Goal: Information Seeking & Learning: Check status

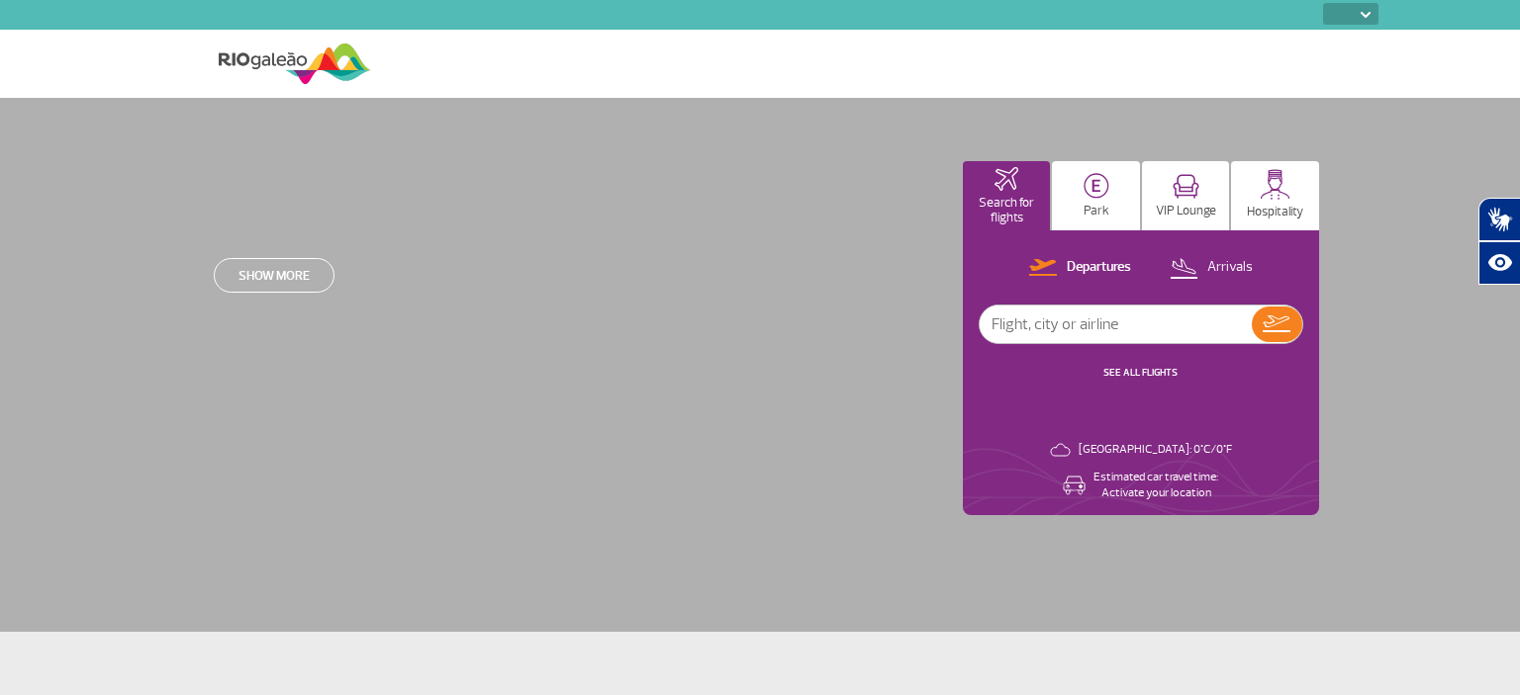
select select
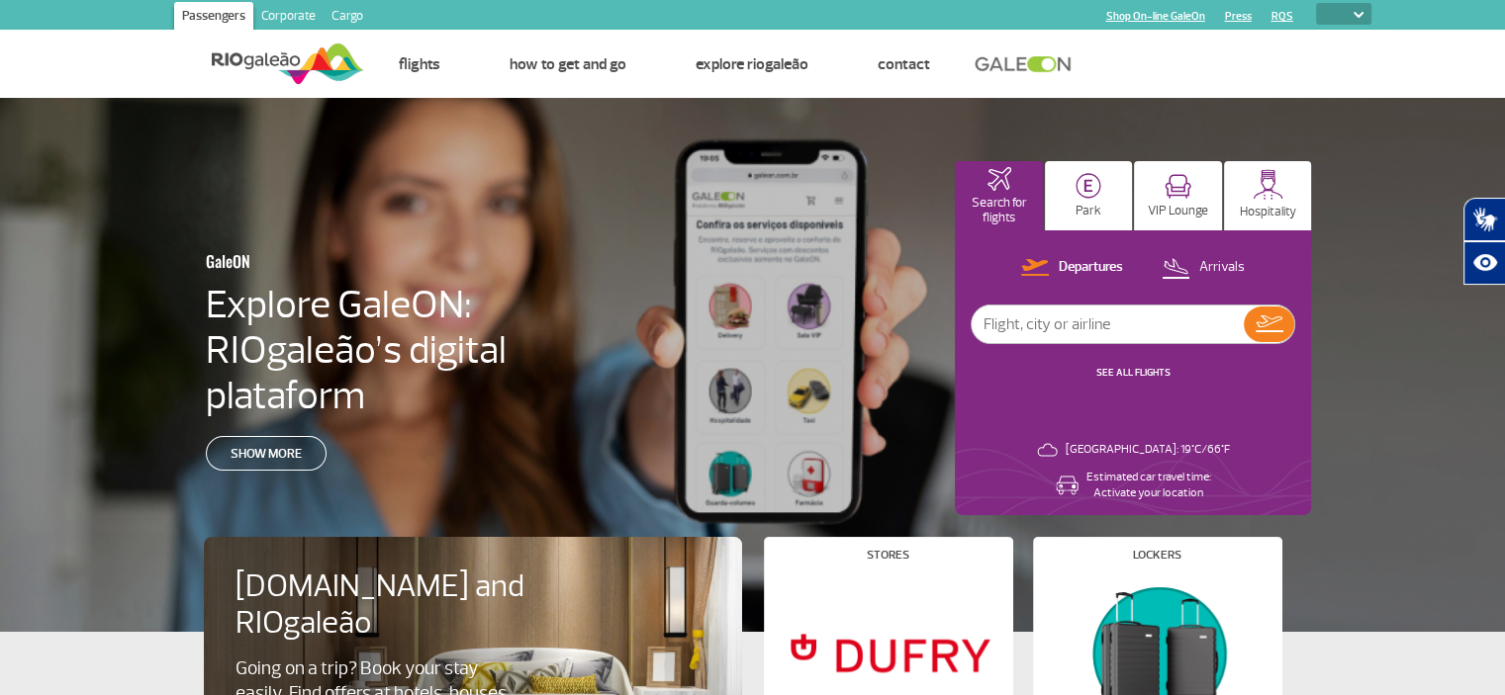
click at [83, 159] on div at bounding box center [760, 382] width 1520 height 568
click at [562, 5] on section "Passengers Corporate Cargo Shop On-line GaleOn Press RQS PT ENG ESP" at bounding box center [753, 15] width 1266 height 30
click at [423, 65] on link "Flights" at bounding box center [420, 64] width 42 height 20
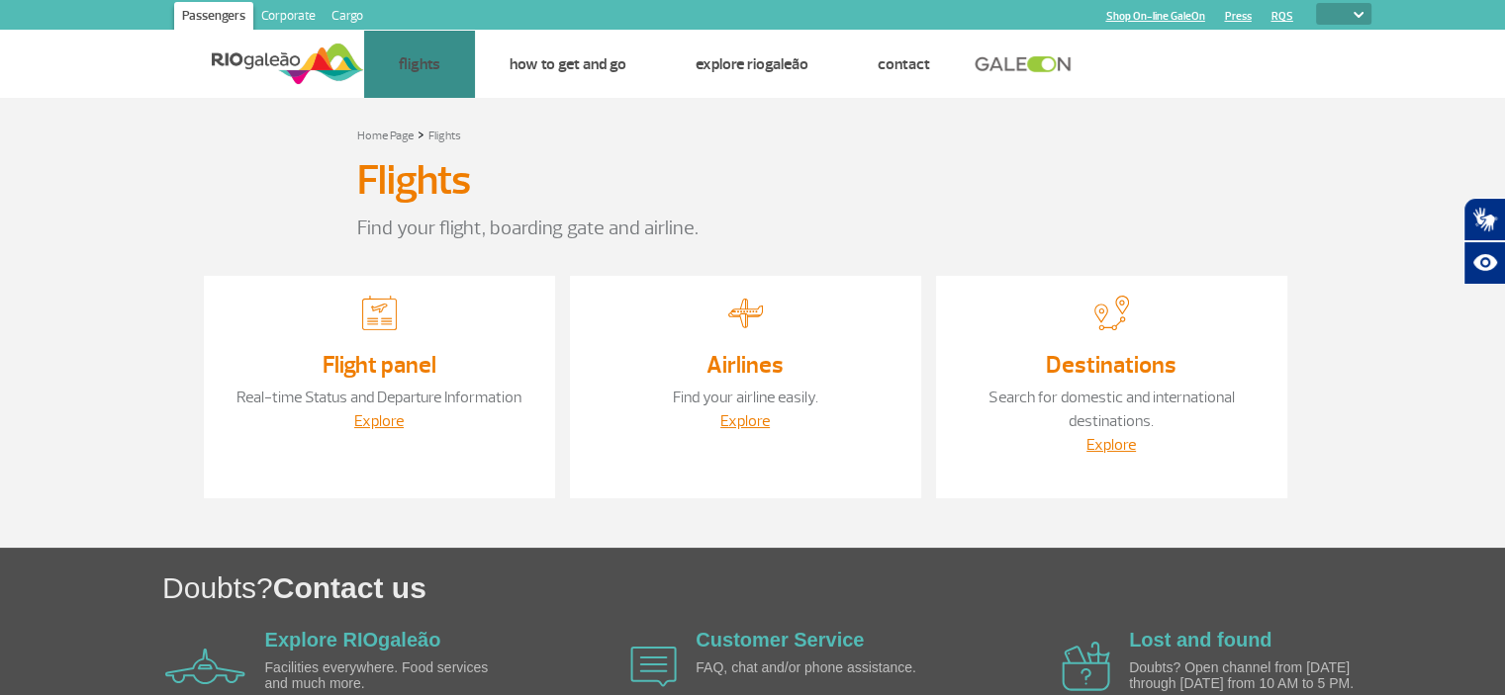
click at [88, 215] on section "Home Page > Flights Flights Find your flight, boarding gate and airline. Flight…" at bounding box center [752, 323] width 1505 height 450
click at [386, 419] on link "Explore" at bounding box center [378, 422] width 49 height 20
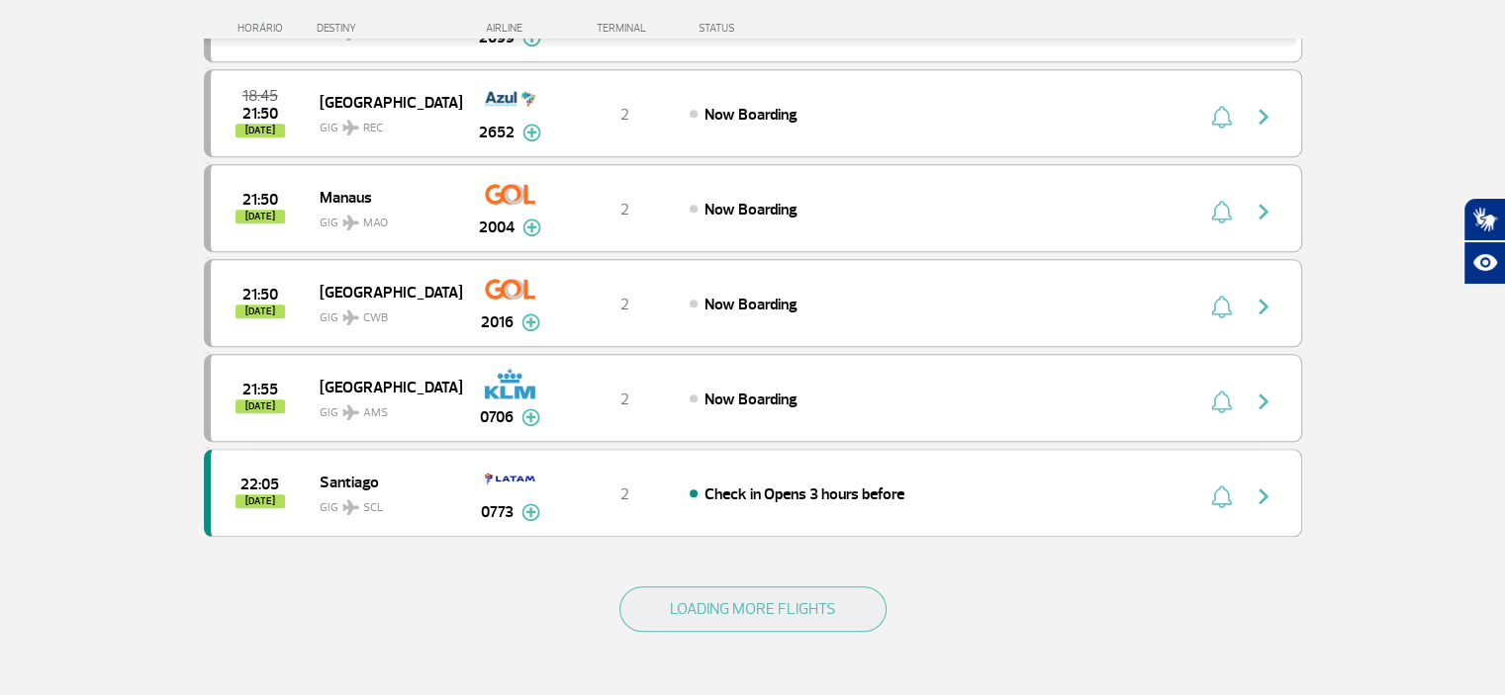
scroll to position [1700, 0]
click at [692, 585] on button "LOADING MORE FLIGHTS" at bounding box center [752, 608] width 267 height 46
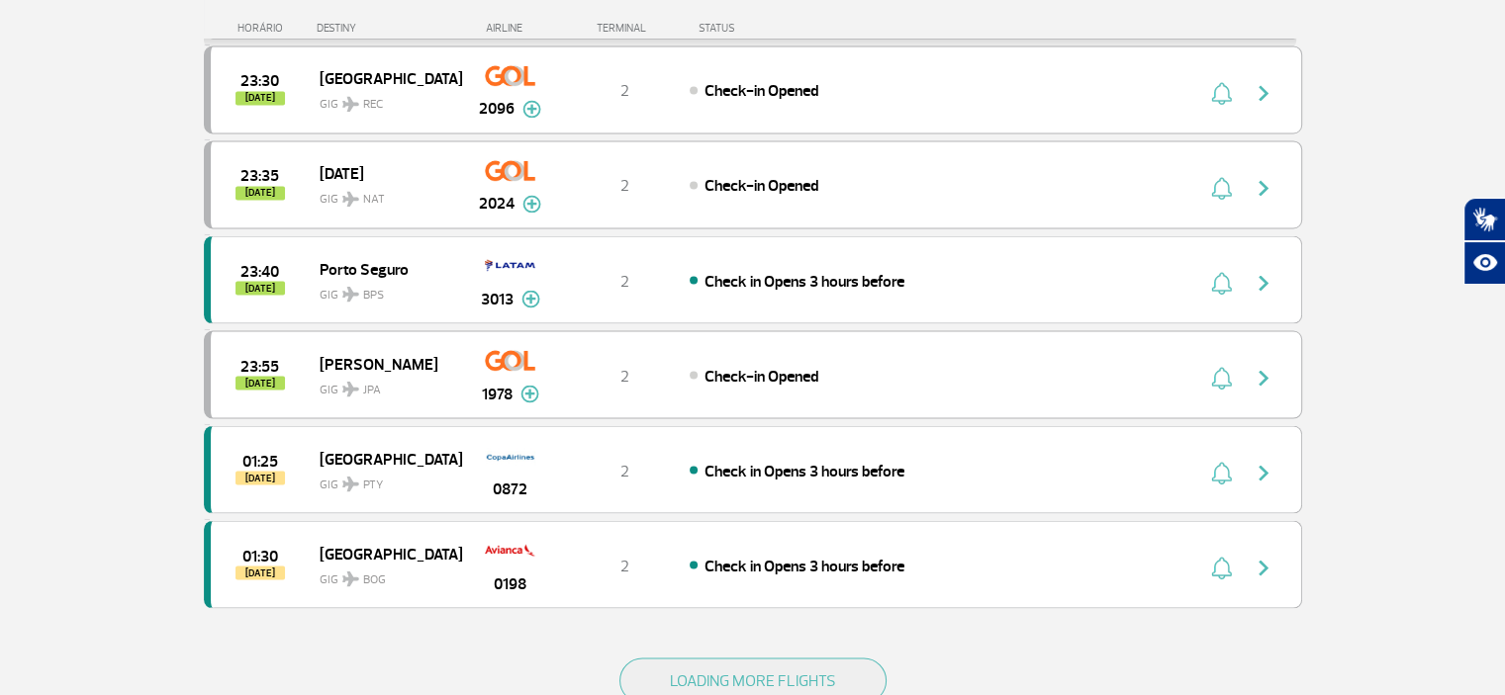
scroll to position [3533, 0]
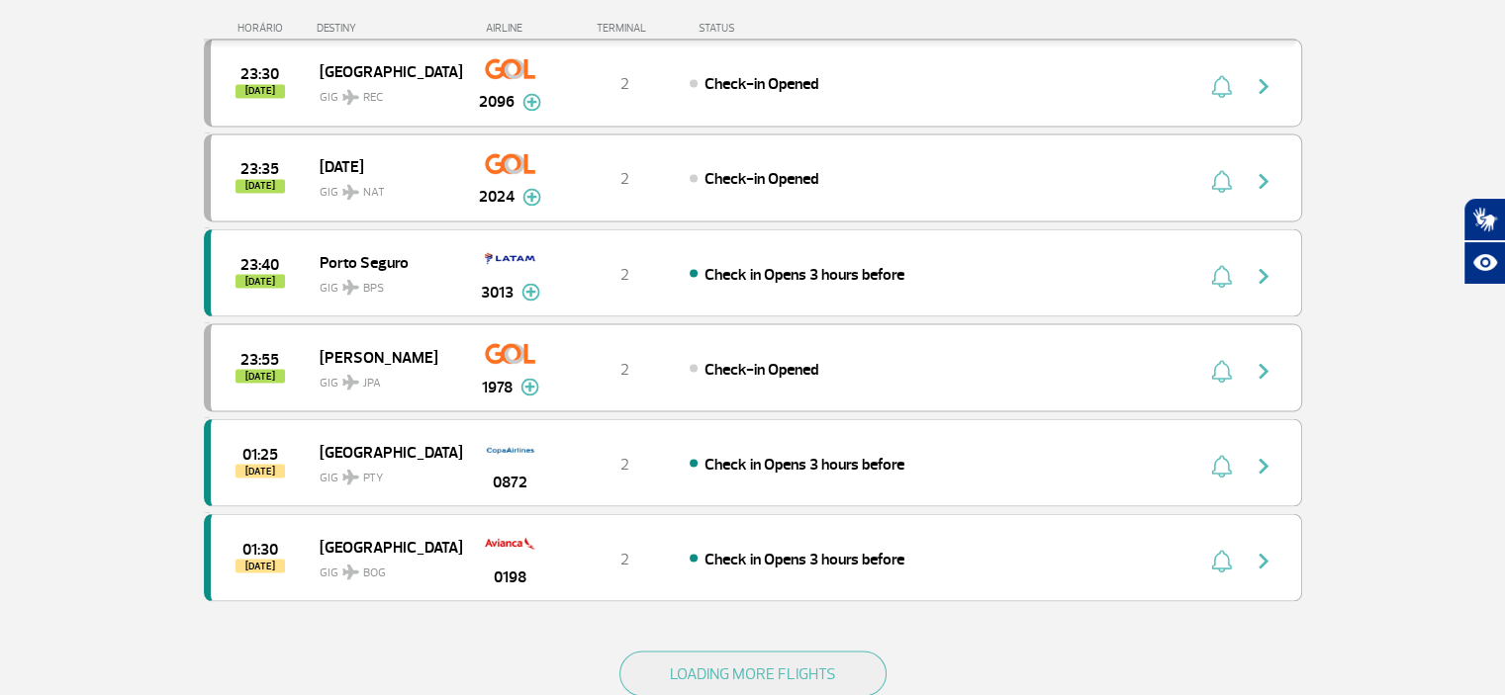
click at [695, 651] on button "LOADING MORE FLIGHTS" at bounding box center [752, 674] width 267 height 46
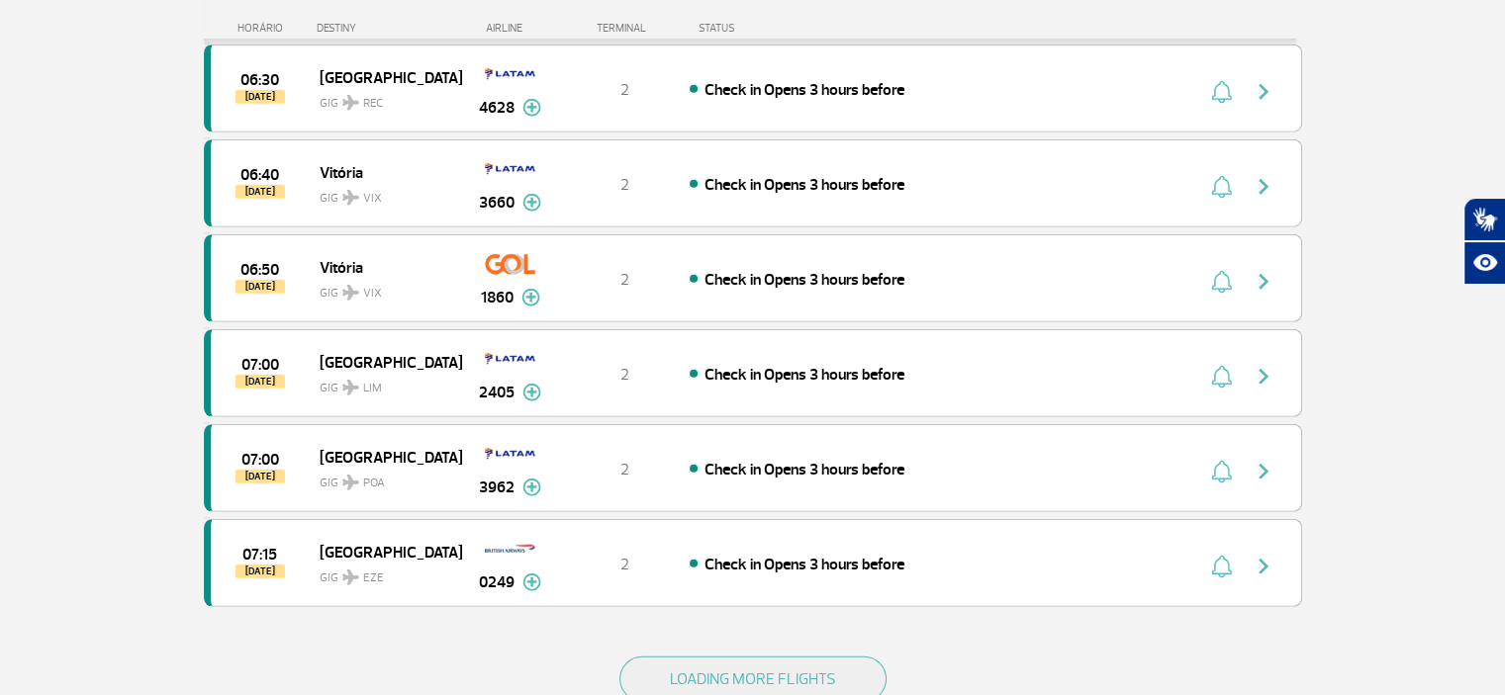
scroll to position [5432, 0]
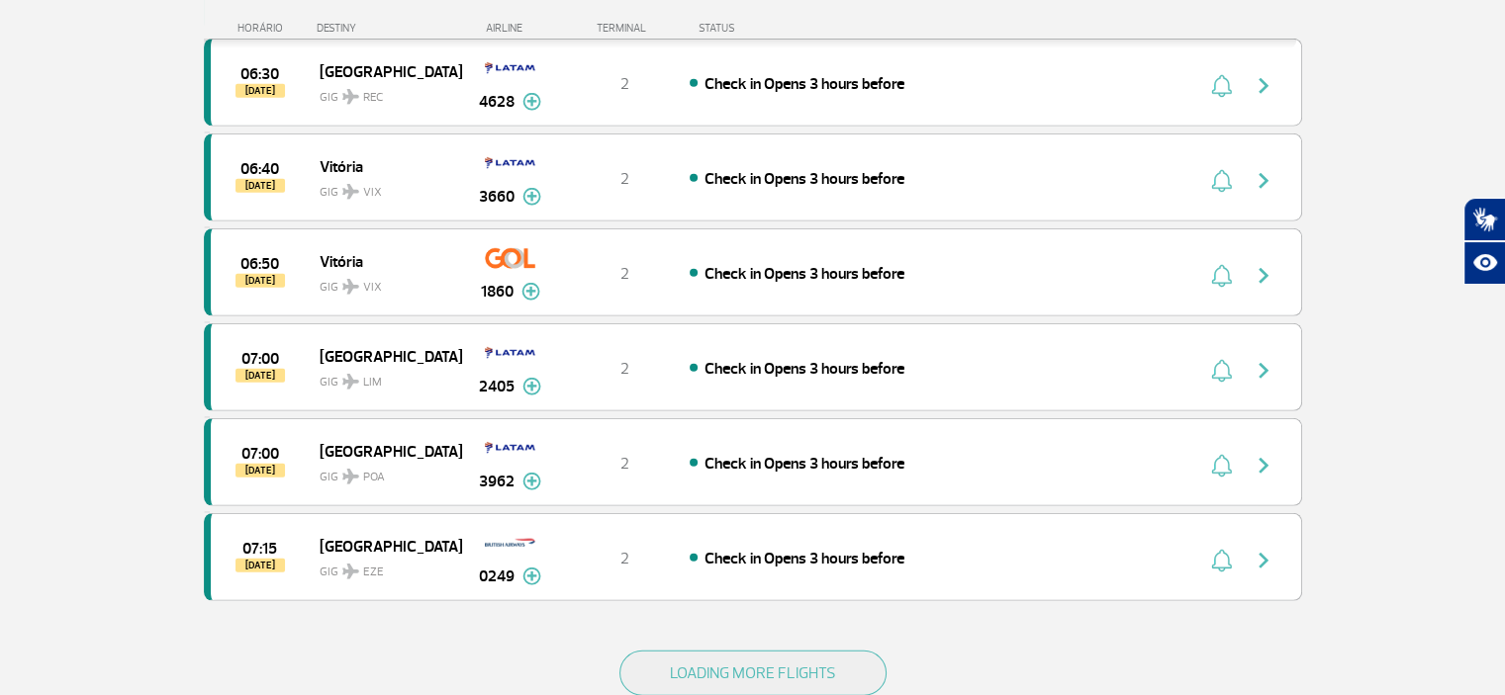
click at [669, 651] on button "LOADING MORE FLIGHTS" at bounding box center [752, 674] width 267 height 46
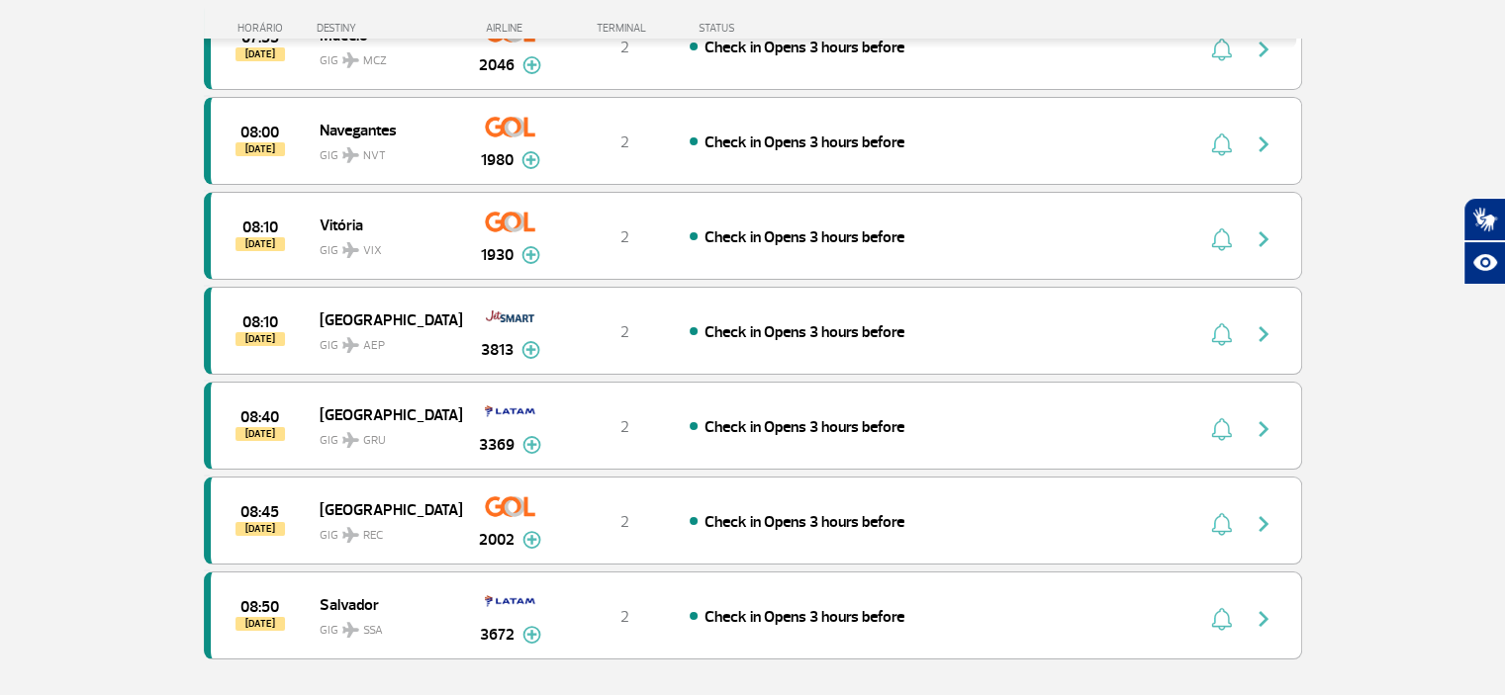
scroll to position [7297, 0]
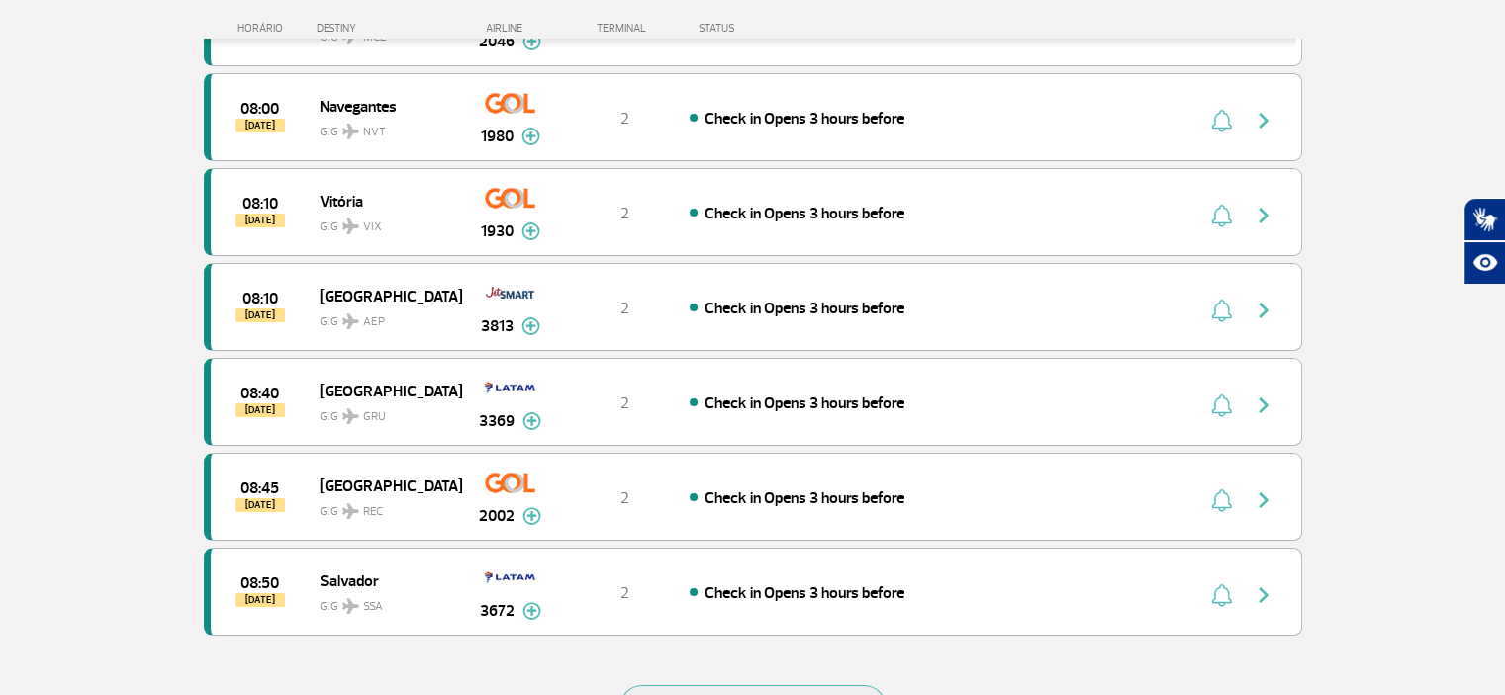
click at [690, 686] on button "LOADING MORE FLIGHTS" at bounding box center [752, 709] width 267 height 46
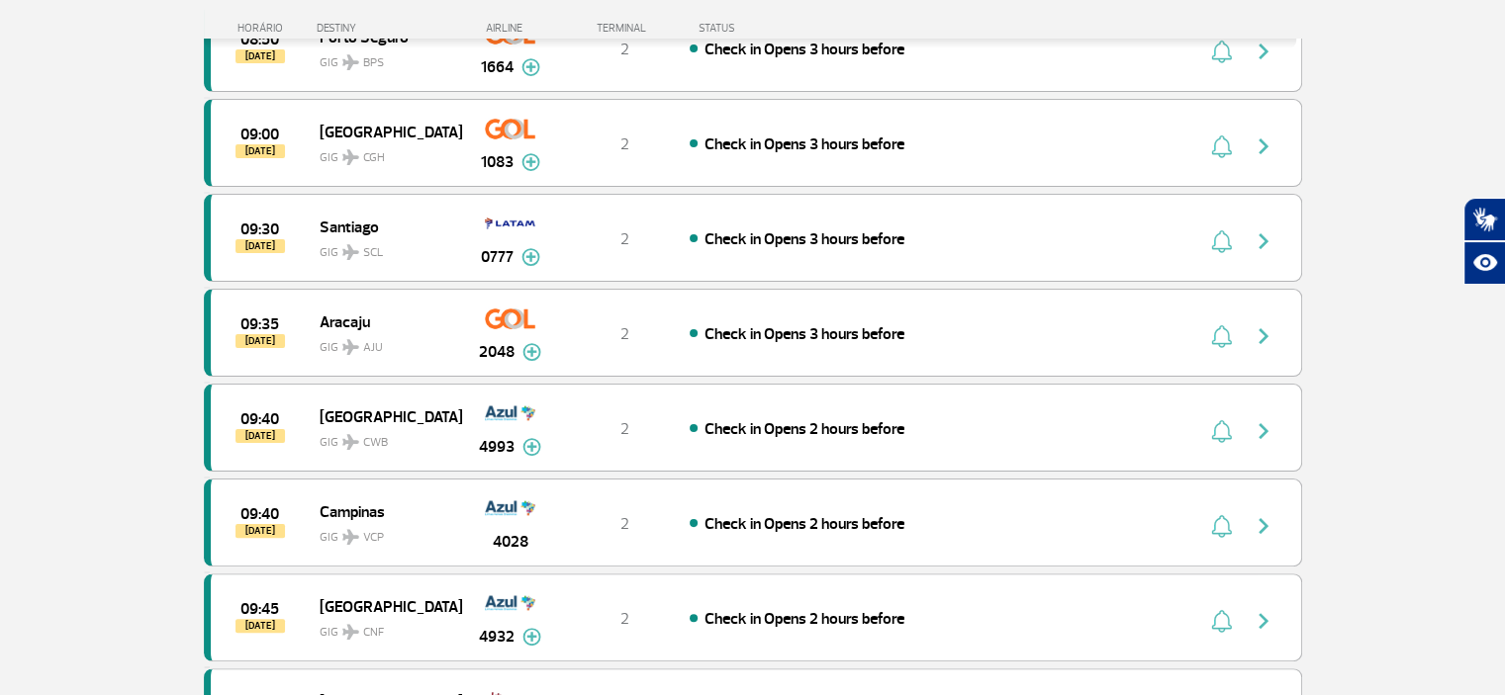
scroll to position [7942, 0]
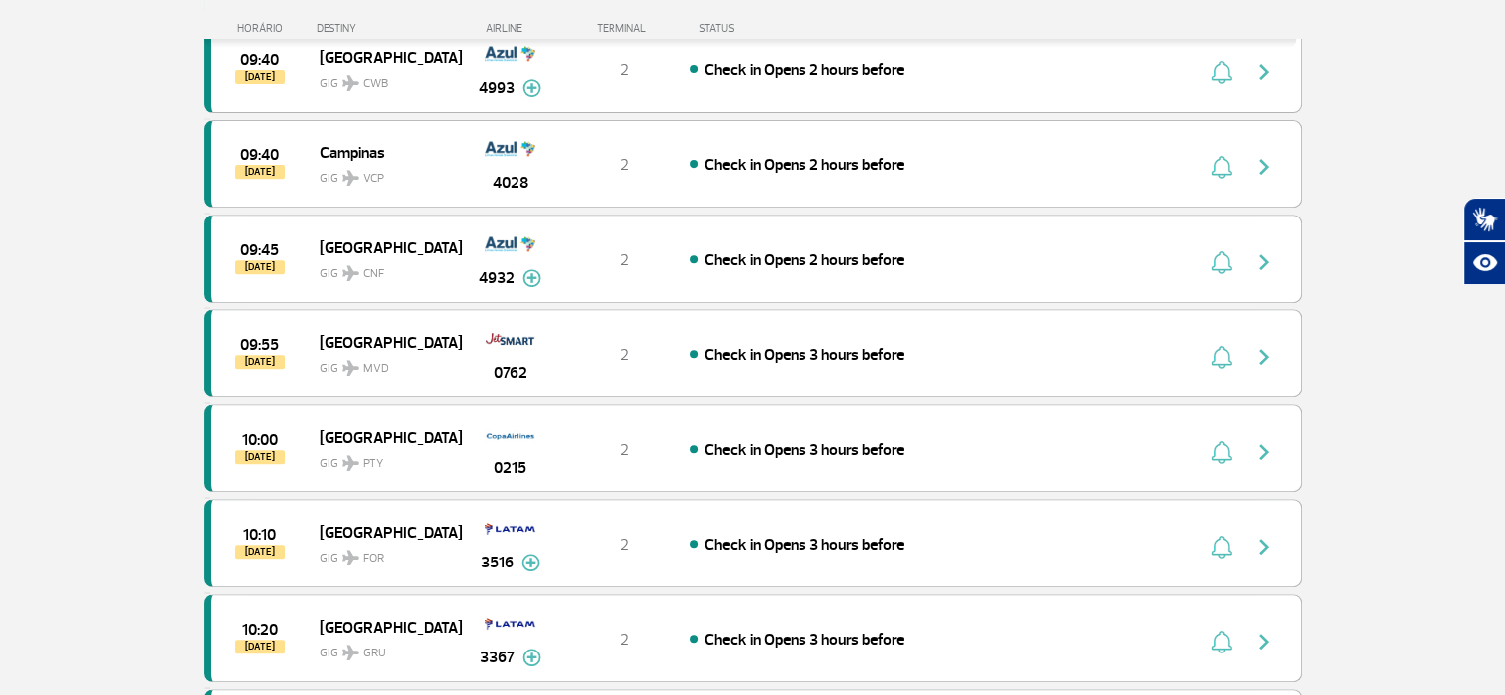
scroll to position [8298, 0]
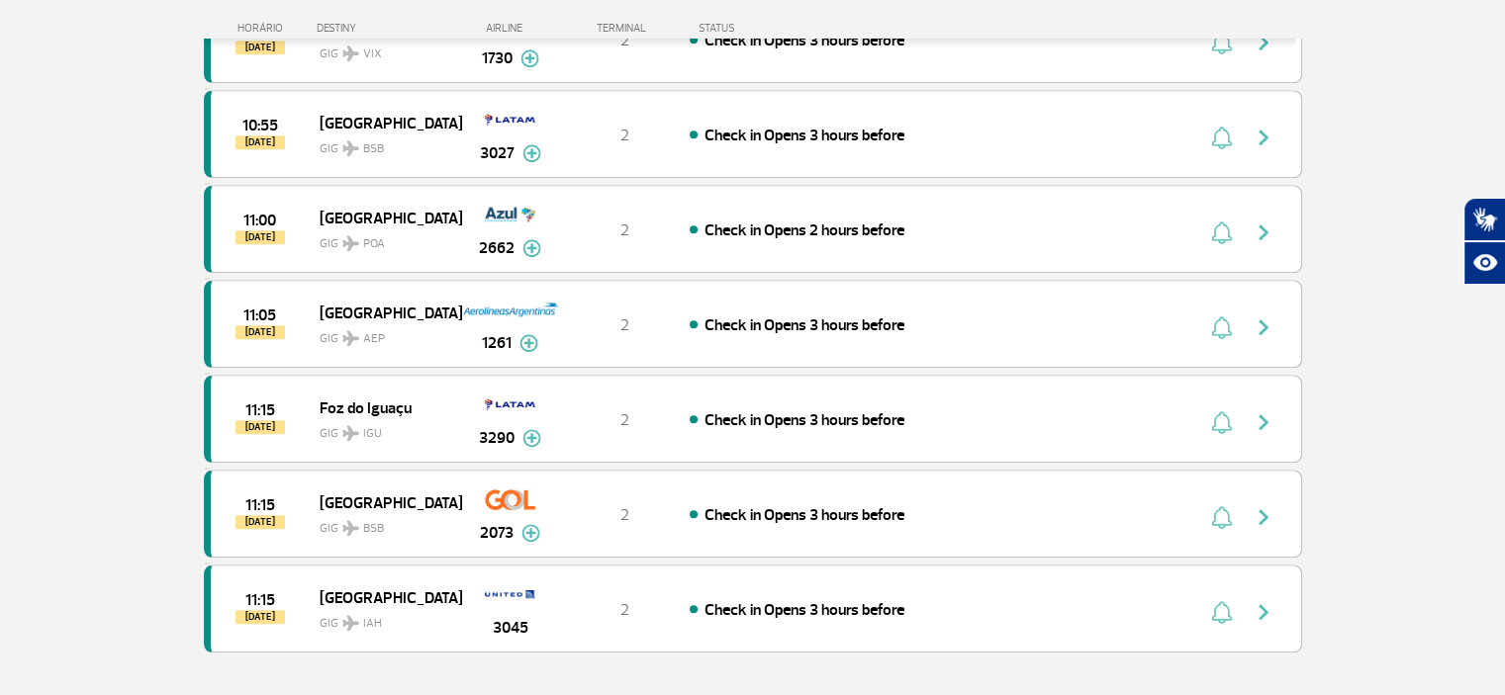
scroll to position [9182, 0]
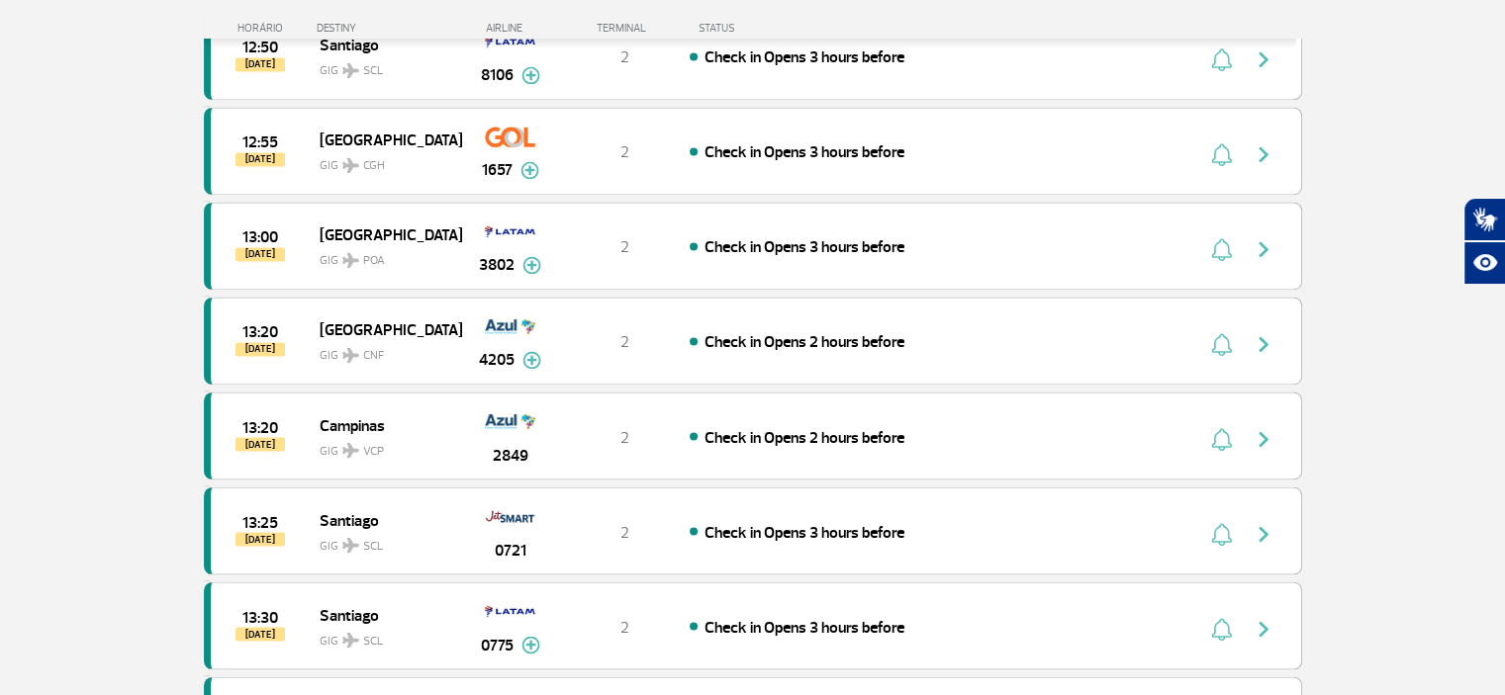
scroll to position [10894, 0]
